Goal: Task Accomplishment & Management: Manage account settings

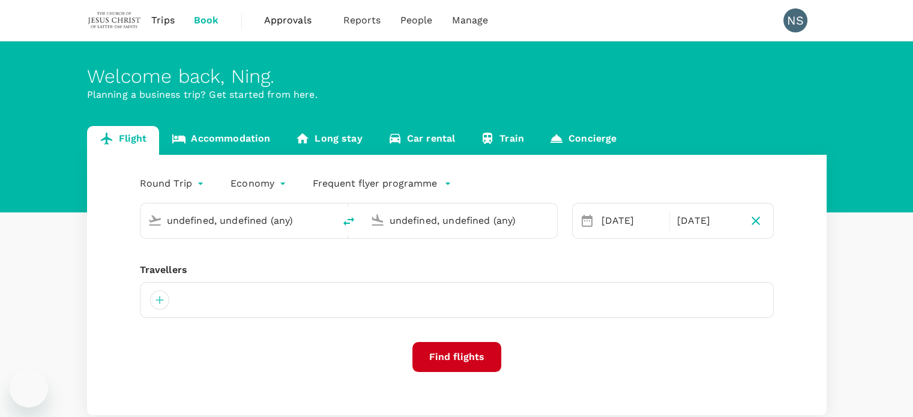
type input "Singapore Changi (SIN)"
type input "Taiwan Taoyuan Intl (TPE)"
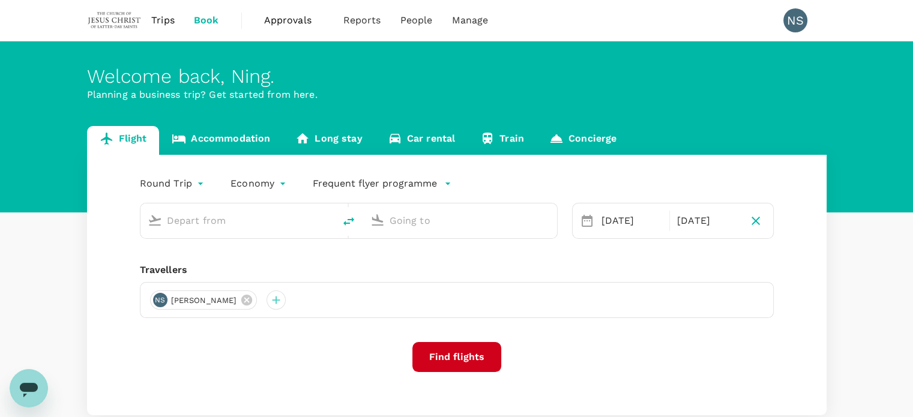
click at [274, 22] on span "Approvals" at bounding box center [294, 20] width 60 height 14
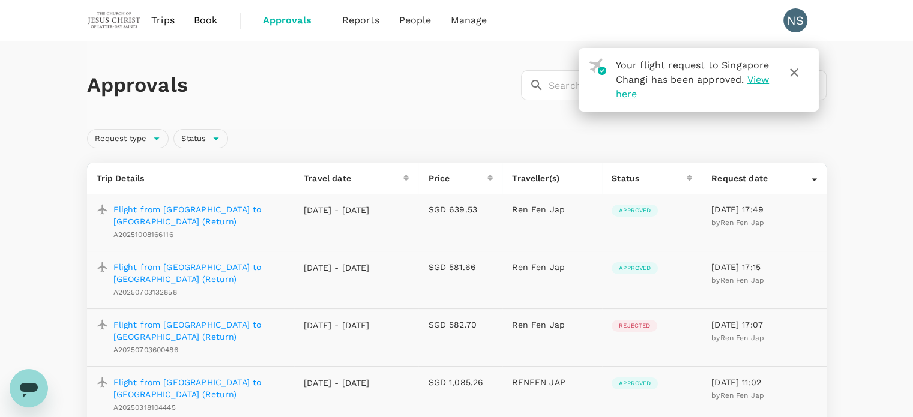
click at [787, 67] on icon "button" at bounding box center [794, 72] width 14 height 14
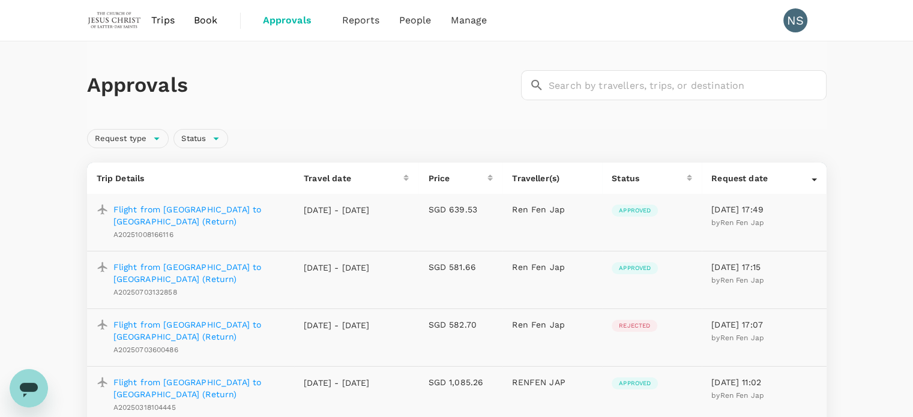
click at [216, 205] on p "Flight from [GEOGRAPHIC_DATA] to [GEOGRAPHIC_DATA] (Return)" at bounding box center [200, 216] width 172 height 24
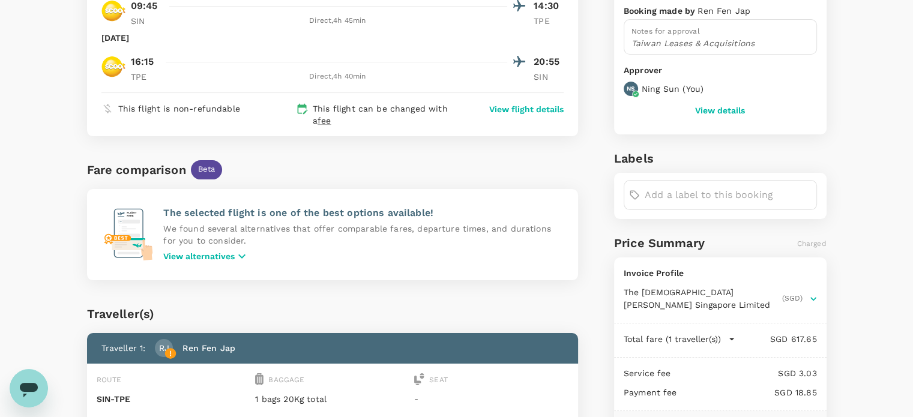
scroll to position [300, 0]
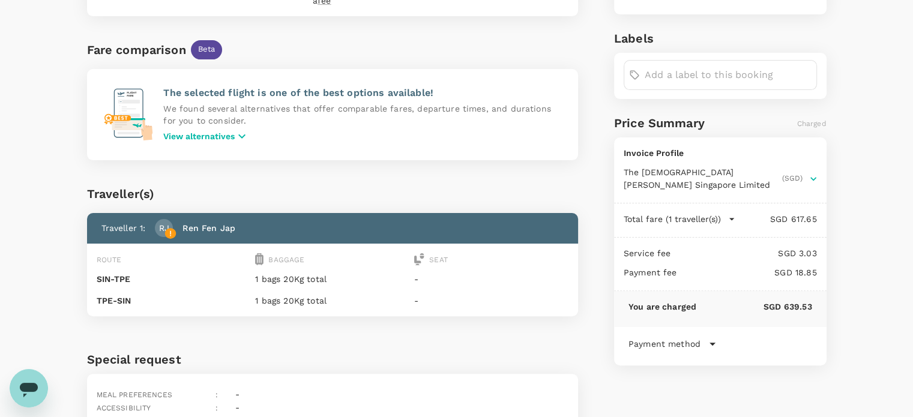
click at [235, 139] on p "View alternatives" at bounding box center [198, 136] width 71 height 12
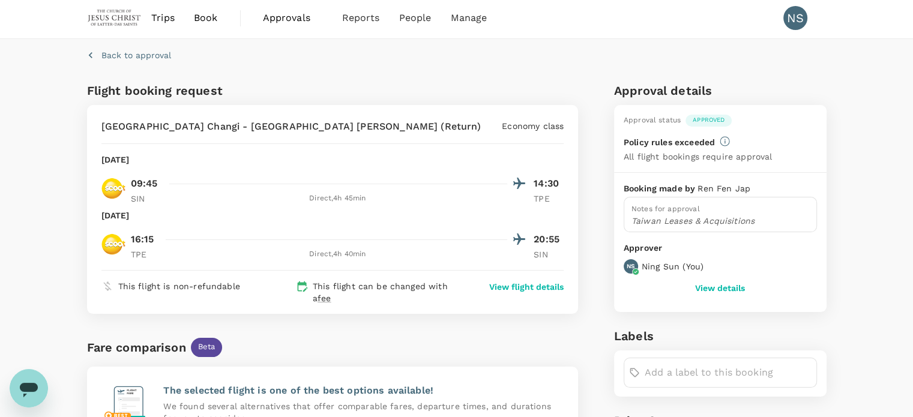
scroll to position [0, 0]
